Goal: Find contact information: Find contact information

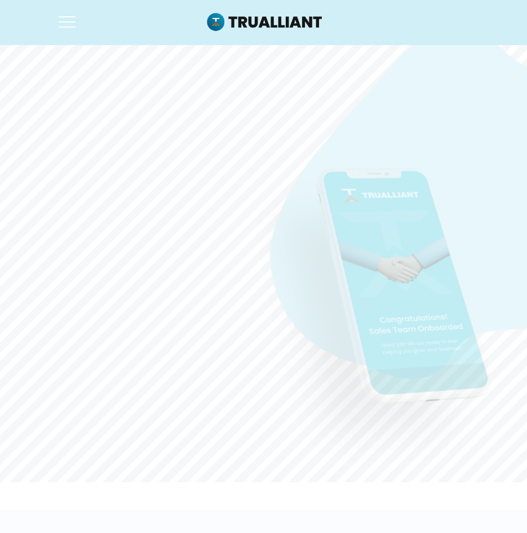
click at [63, 17] on div at bounding box center [67, 16] width 17 height 1
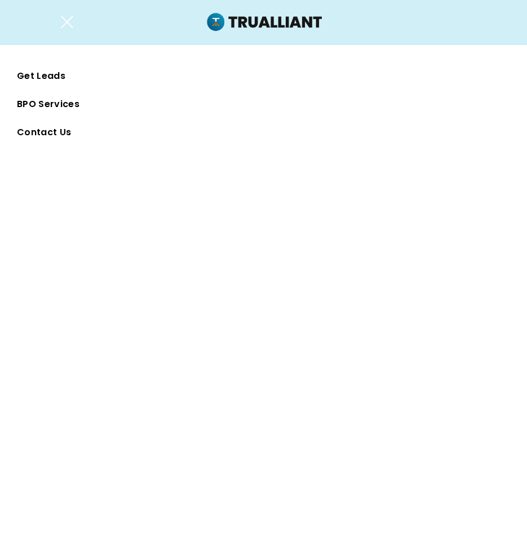
click at [59, 132] on span "Contact Us" at bounding box center [44, 132] width 54 height 17
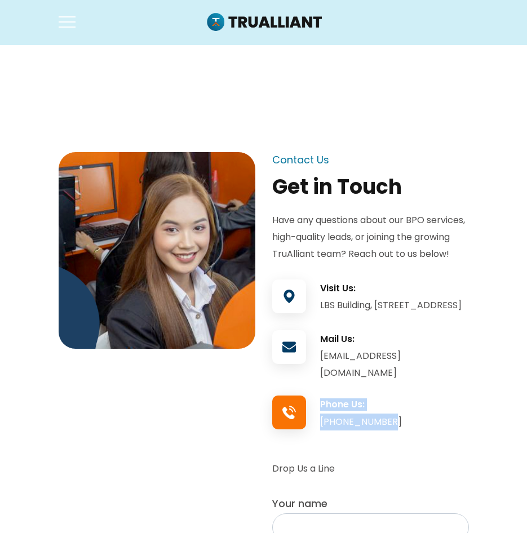
drag, startPoint x: 401, startPoint y: 440, endPoint x: 319, endPoint y: 442, distance: 81.7
click at [319, 432] on div "Phone Us: [PHONE_NUMBER]" at bounding box center [370, 415] width 197 height 34
click at [436, 411] on h3 "Phone Us:" at bounding box center [394, 404] width 149 height 12
click at [391, 430] on div "[PHONE_NUMBER]" at bounding box center [394, 422] width 149 height 17
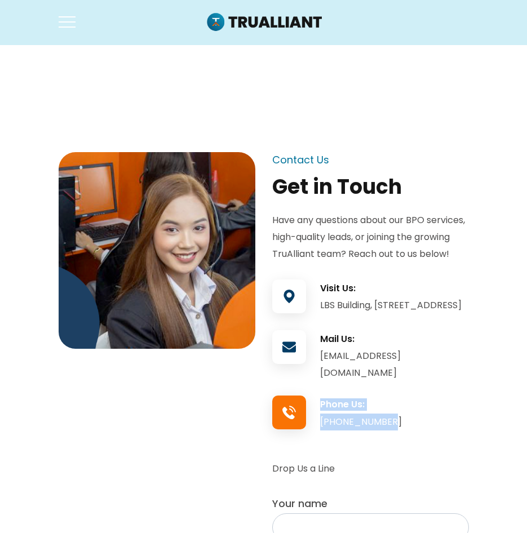
click at [391, 430] on div "[PHONE_NUMBER]" at bounding box center [394, 422] width 149 height 17
copy div "[PHONE_NUMBER]"
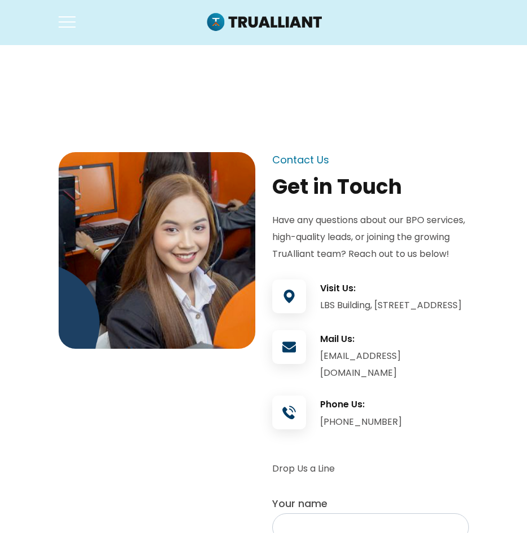
click at [211, 441] on div "Contact Us Get in Touch Have any questions about our BPO services, high-quality…" at bounding box center [263, 480] width 427 height 657
